Goal: Check status

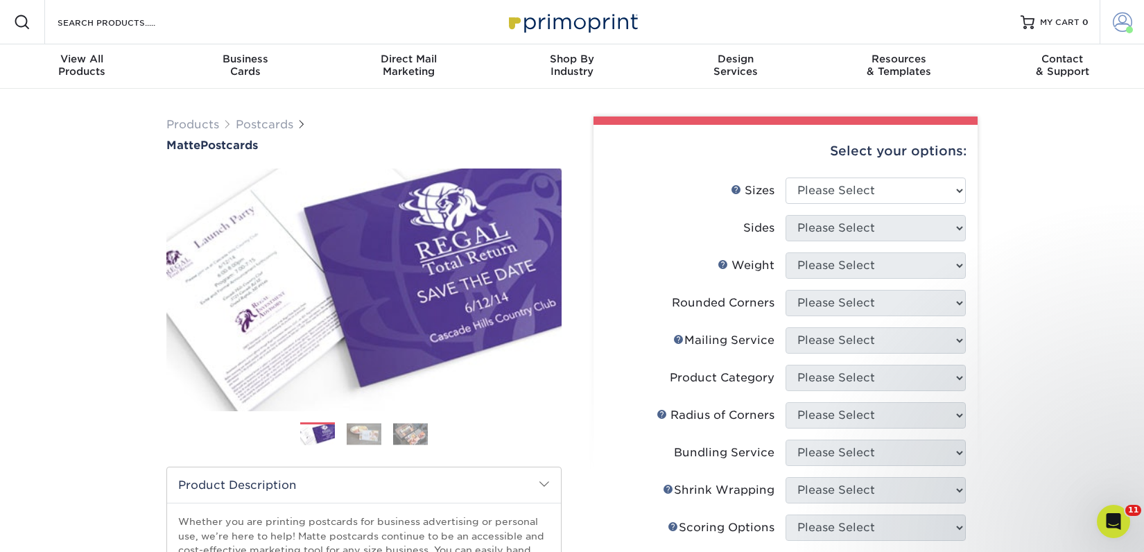
click at [1124, 23] on span at bounding box center [1122, 21] width 19 height 19
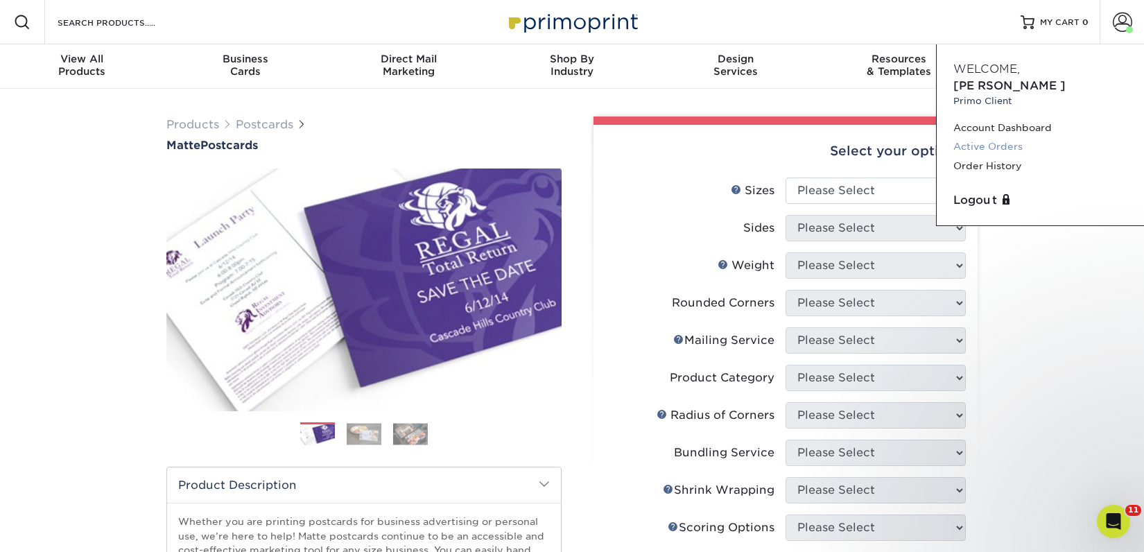
click at [1013, 137] on link "Active Orders" at bounding box center [1040, 146] width 174 height 19
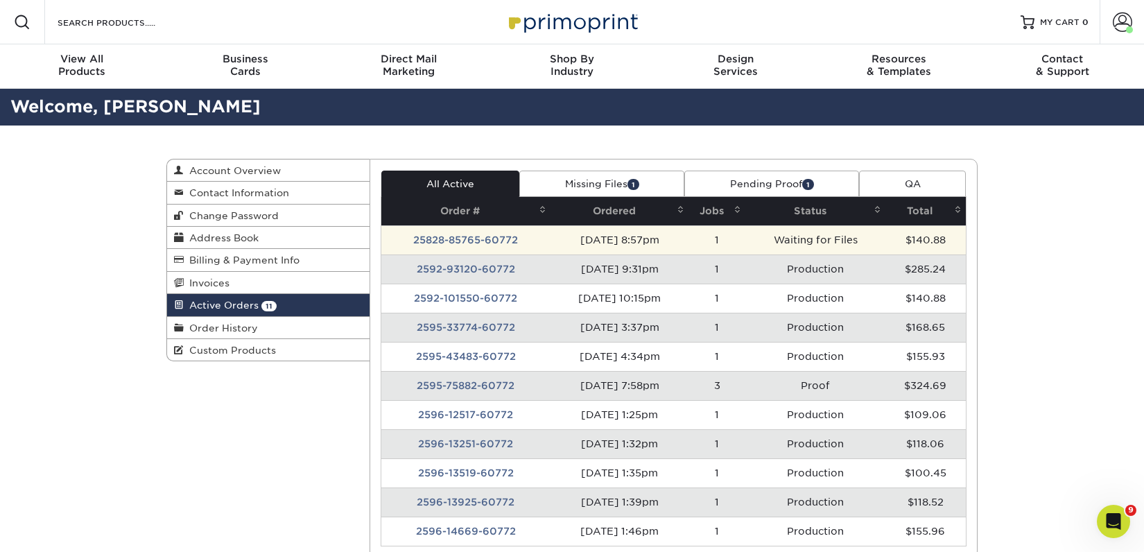
click at [501, 240] on td "25828-85765-60772" at bounding box center [466, 239] width 170 height 29
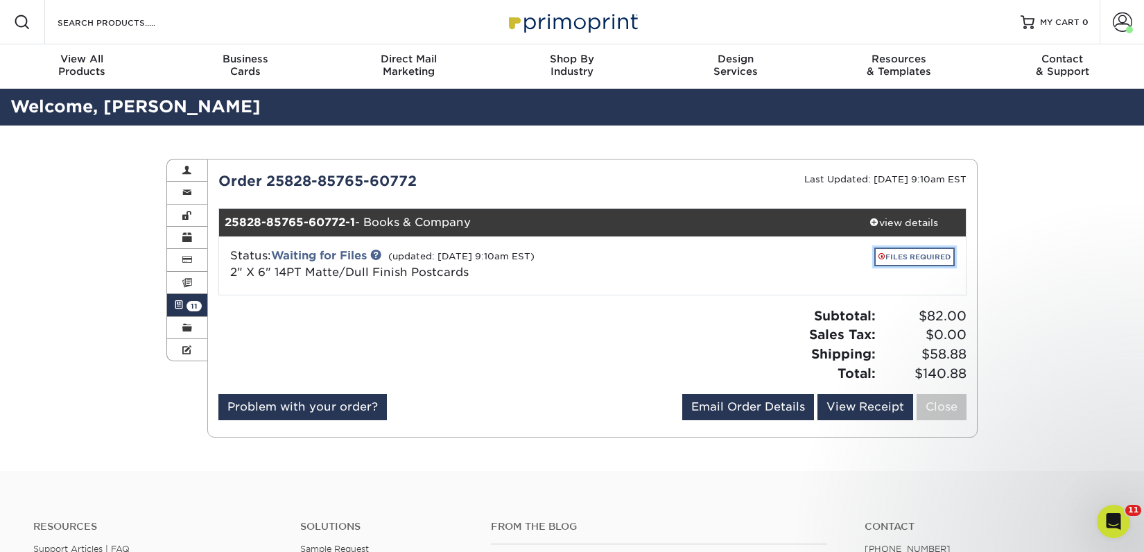
click at [913, 254] on link "FILES REQUIRED" at bounding box center [914, 256] width 80 height 19
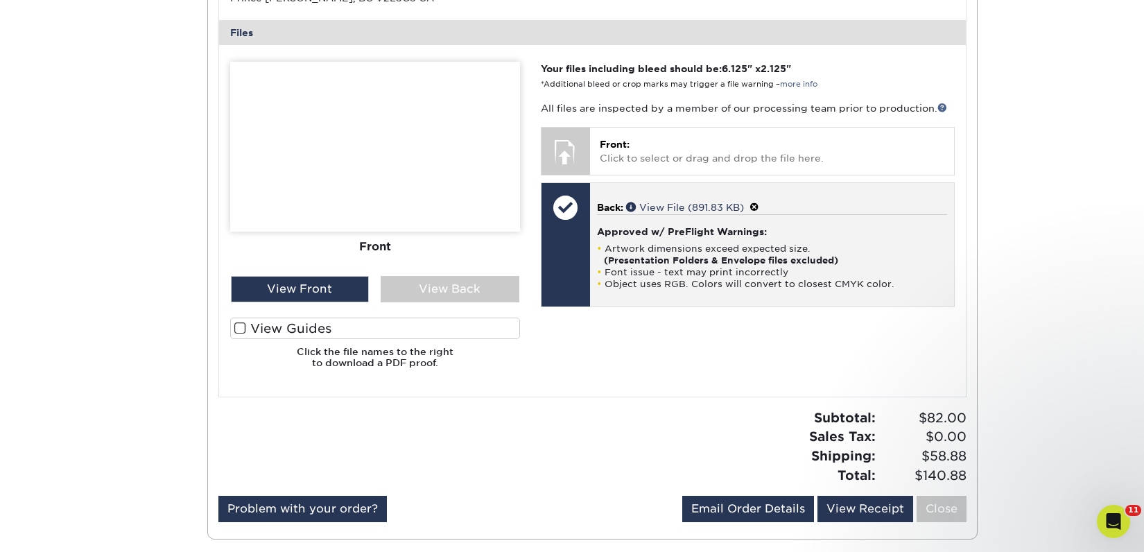
scroll to position [552, 0]
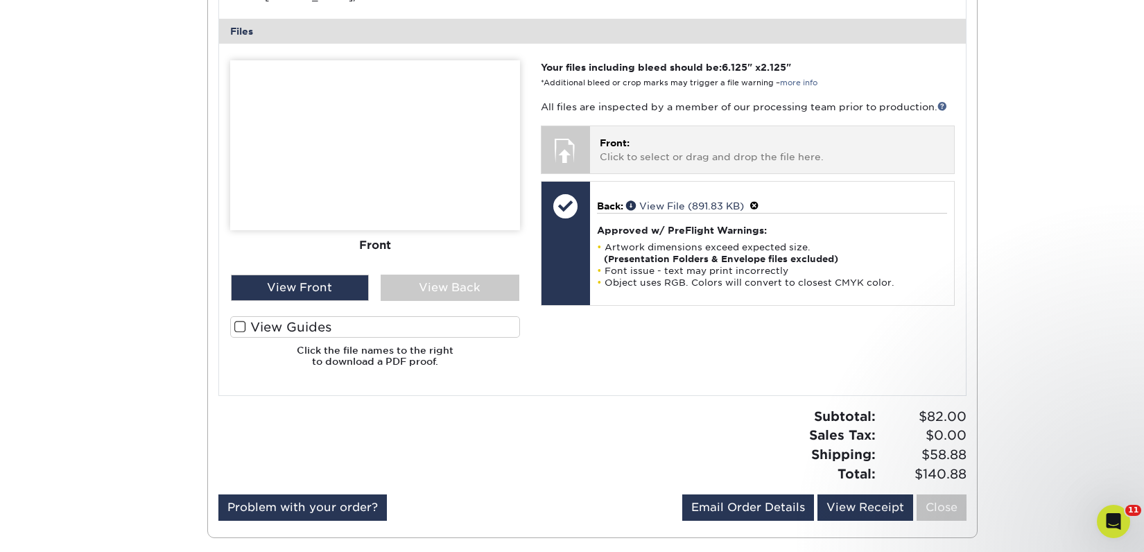
click at [644, 162] on p "Front: Click to select or drag and drop the file here." at bounding box center [772, 150] width 345 height 28
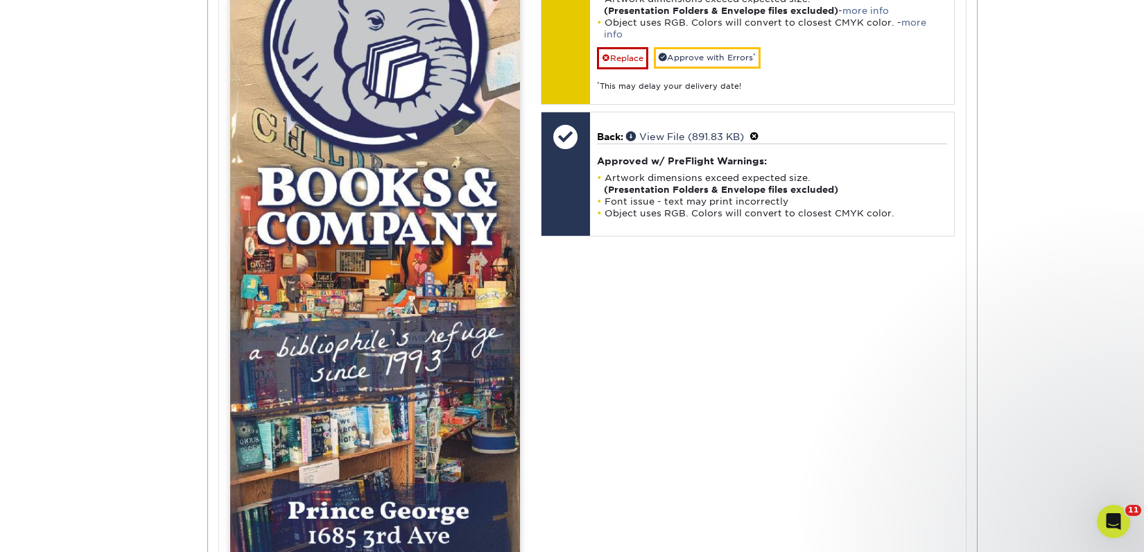
scroll to position [530, 0]
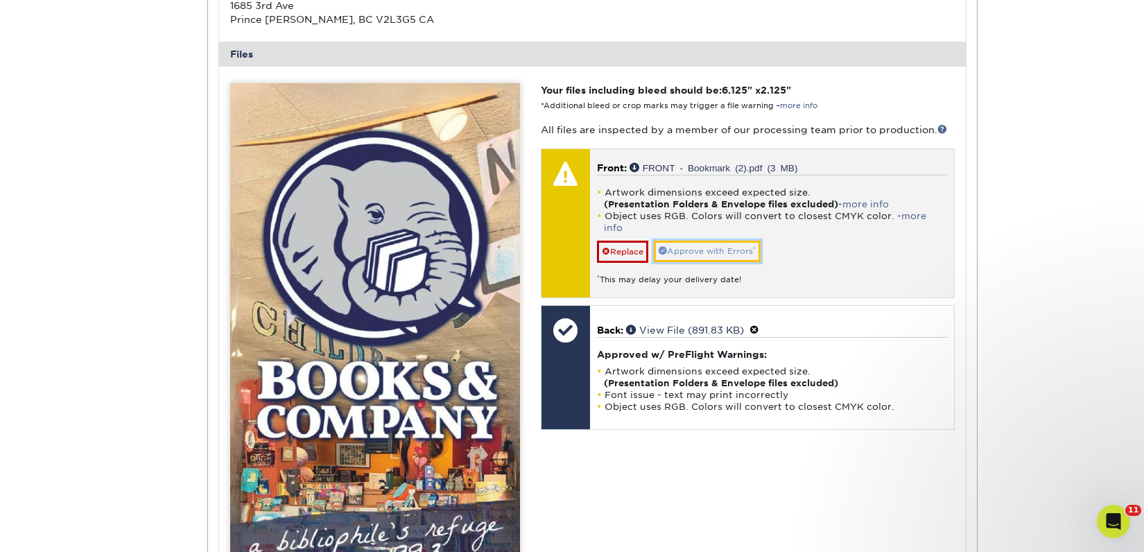
click at [733, 241] on link "Approve with Errors *" at bounding box center [707, 251] width 107 height 21
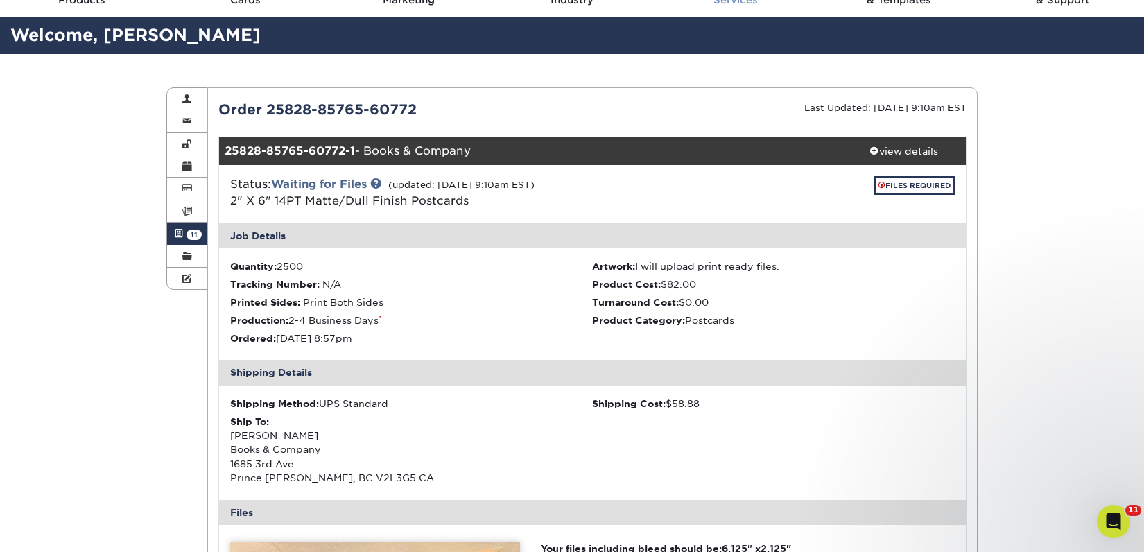
scroll to position [58, 0]
